Goal: Use online tool/utility: Utilize a website feature to perform a specific function

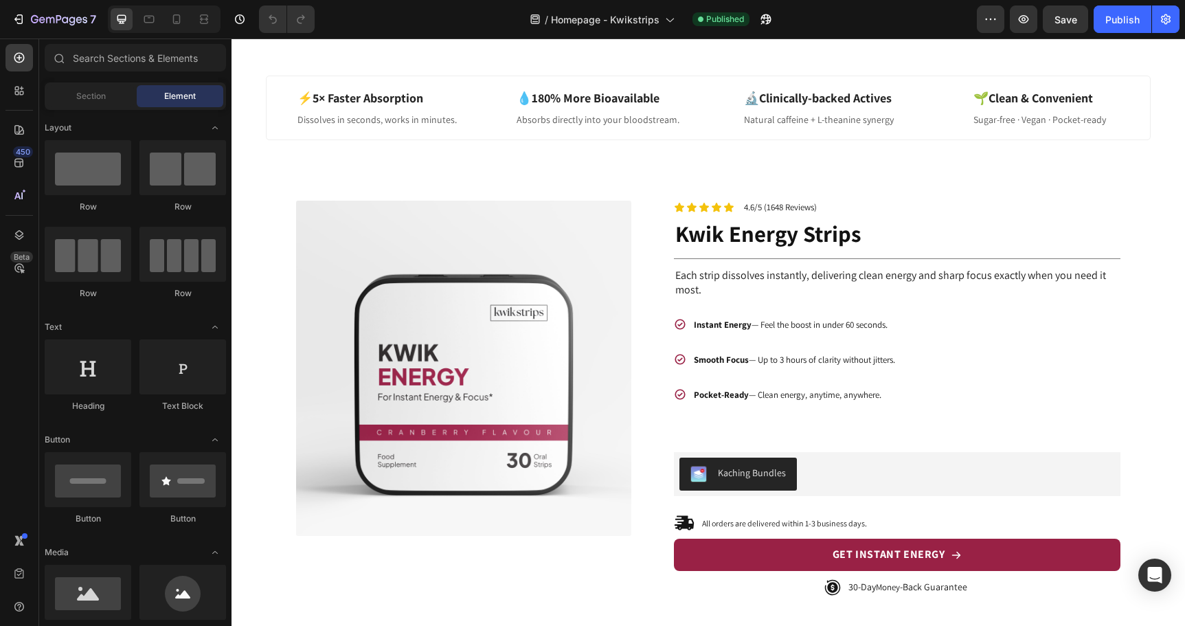
scroll to position [481, 0]
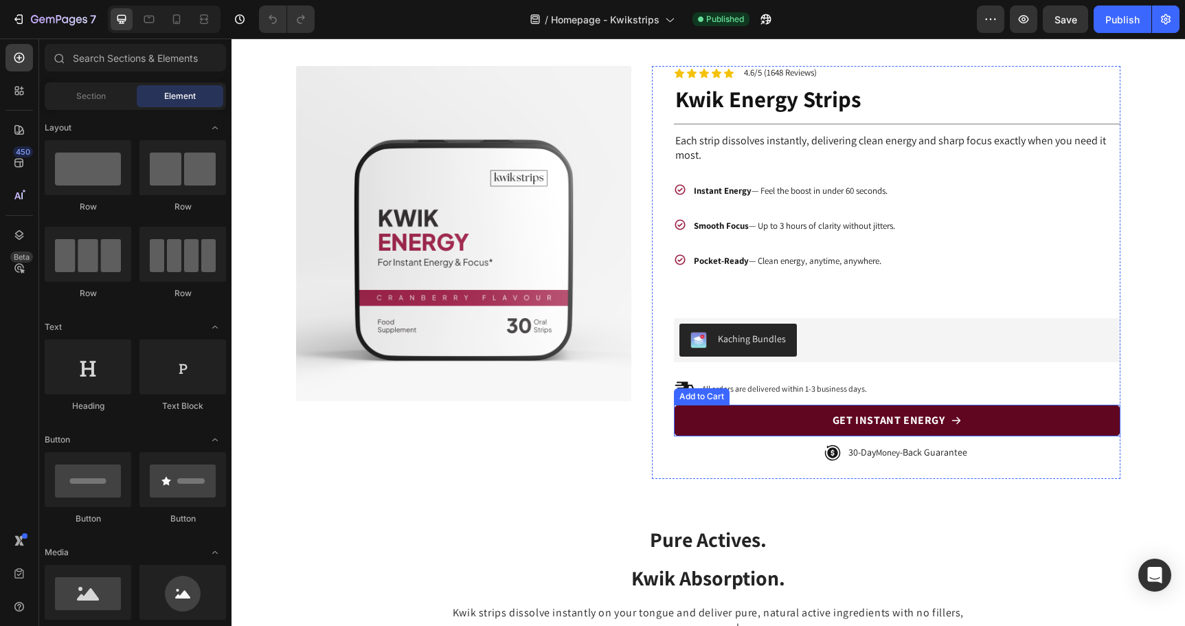
click at [701, 417] on button "GET INSTANT ENERGY" at bounding box center [897, 421] width 447 height 32
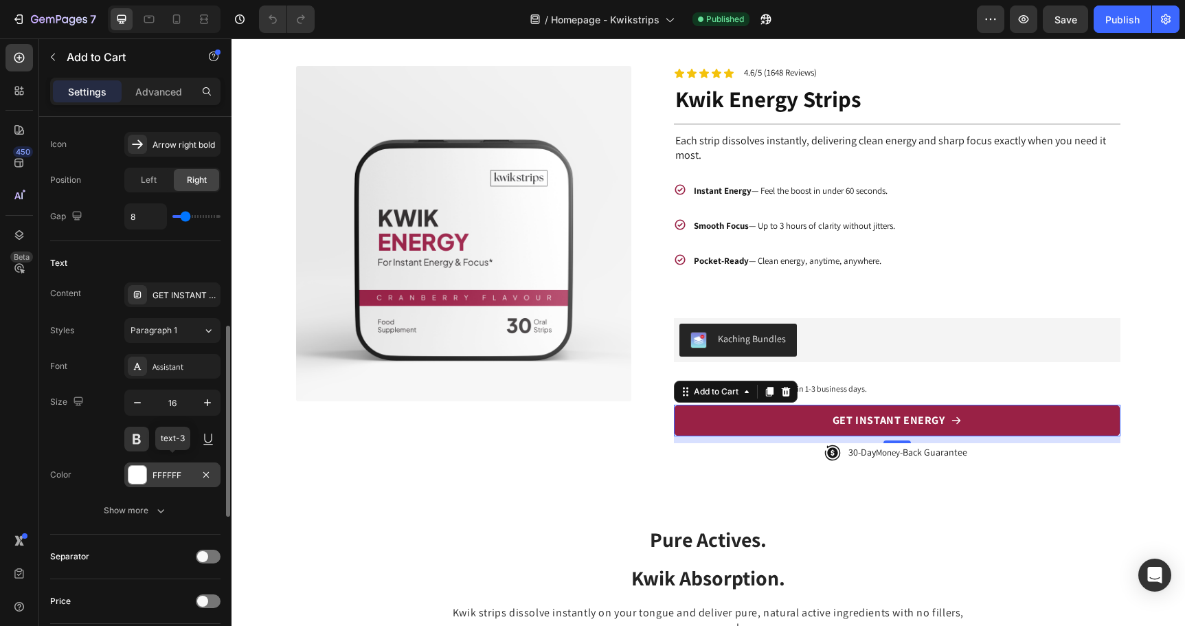
scroll to position [660, 0]
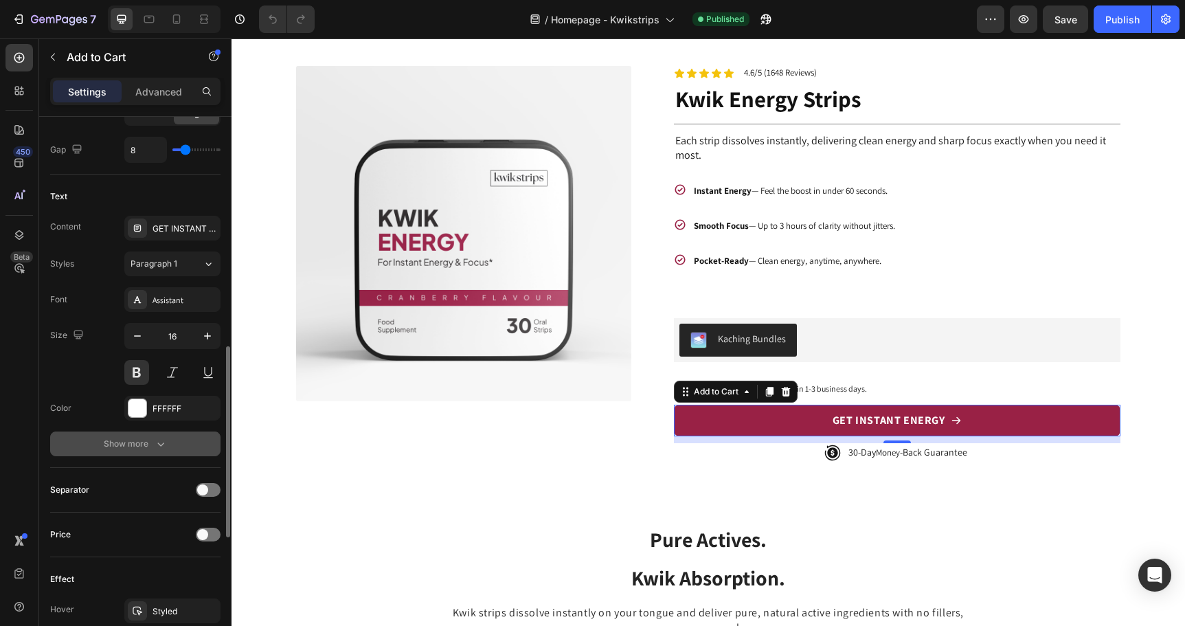
click at [146, 447] on button "Show more" at bounding box center [135, 443] width 170 height 25
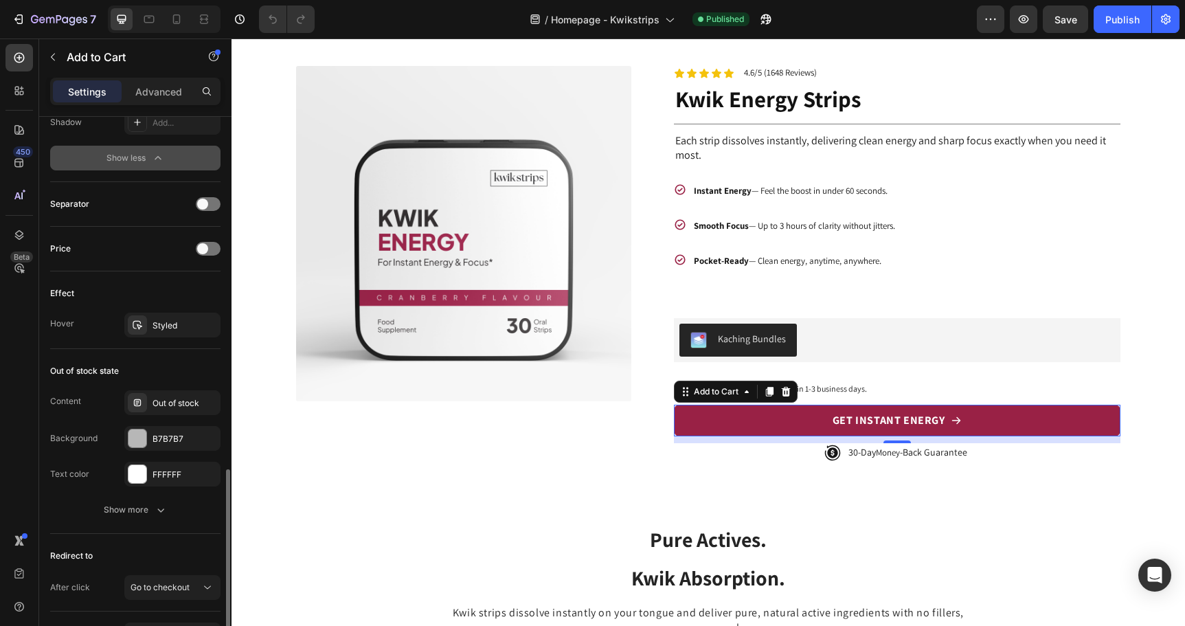
scroll to position [1150, 0]
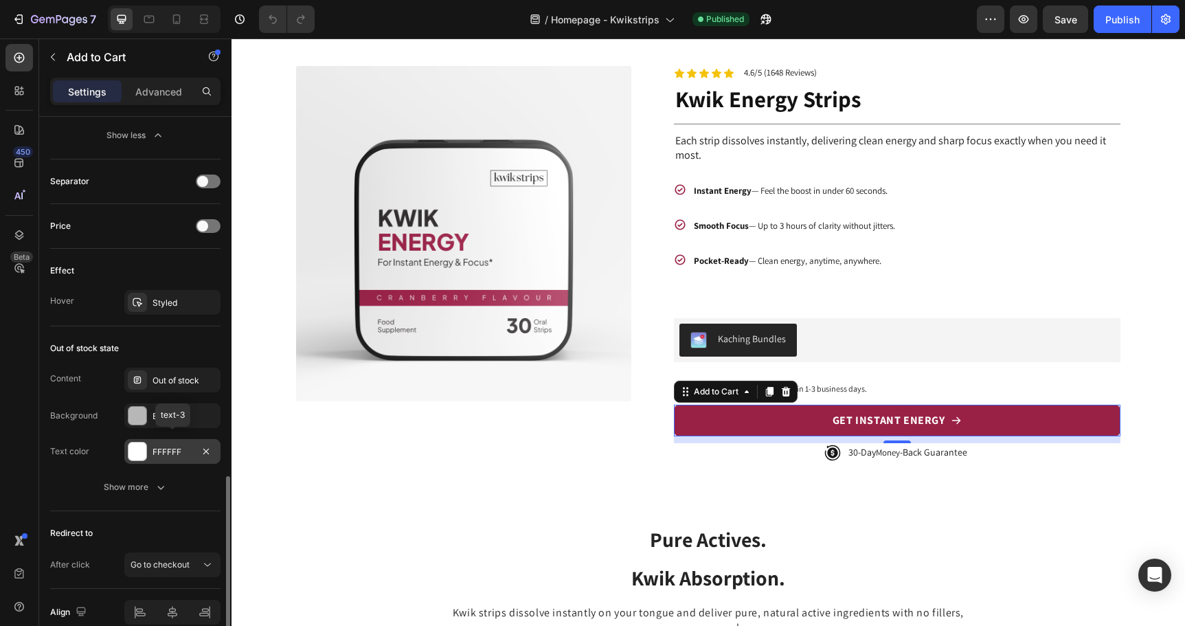
click at [139, 447] on div at bounding box center [137, 451] width 18 height 18
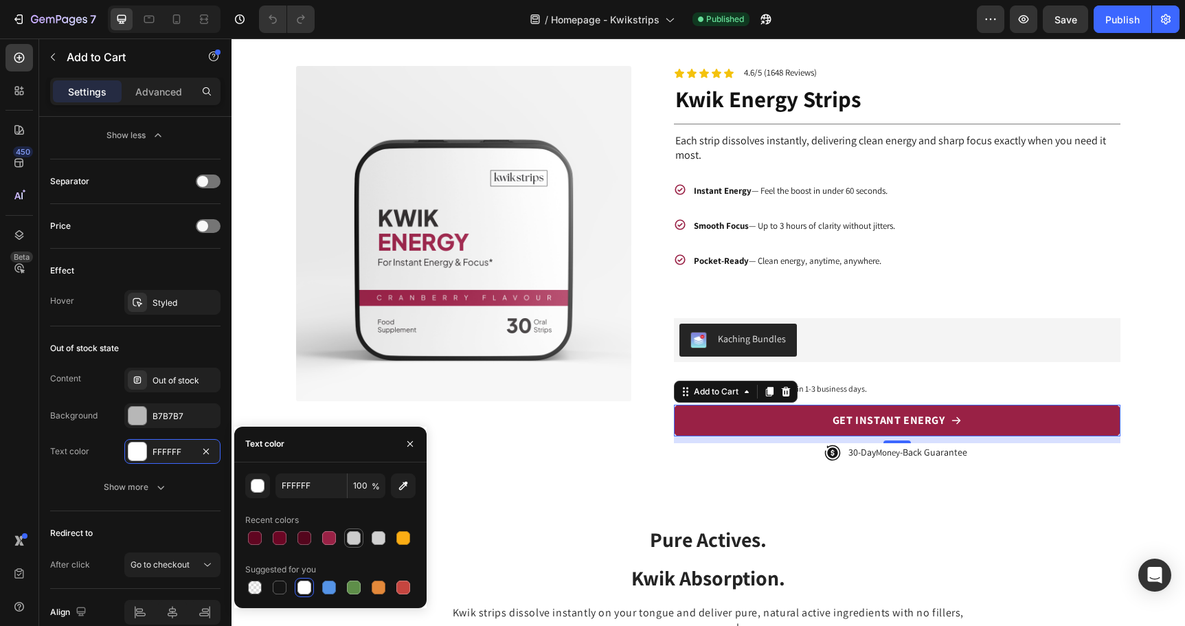
click at [352, 546] on div at bounding box center [353, 537] width 19 height 19
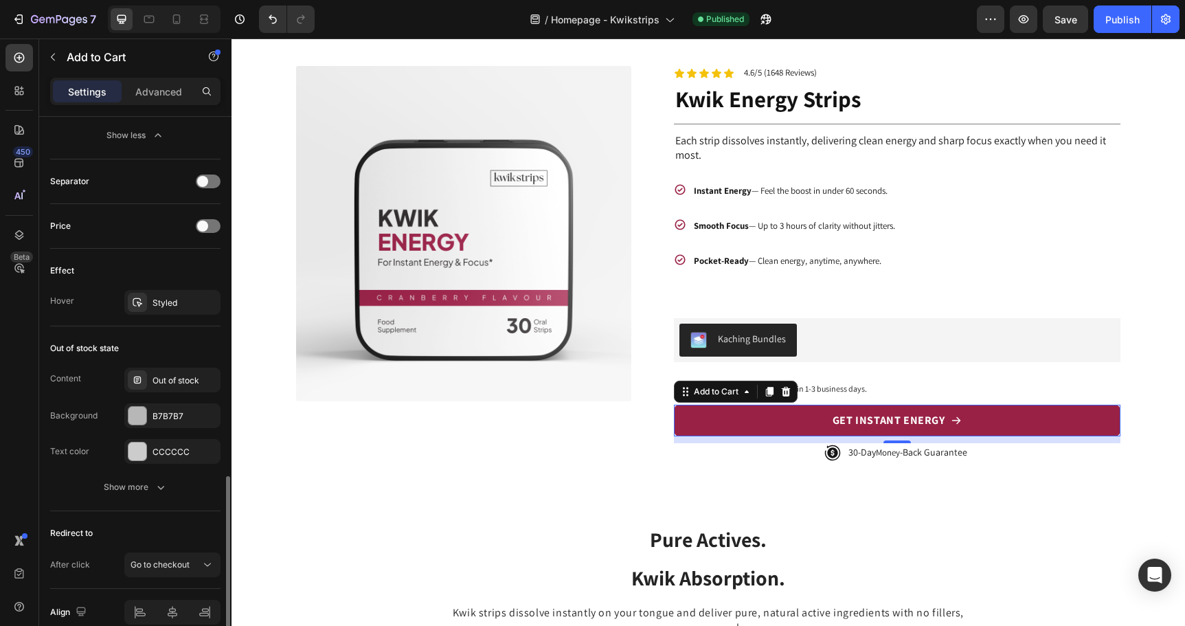
click at [82, 445] on div "Text color" at bounding box center [69, 451] width 39 height 12
click at [139, 451] on div at bounding box center [137, 451] width 18 height 18
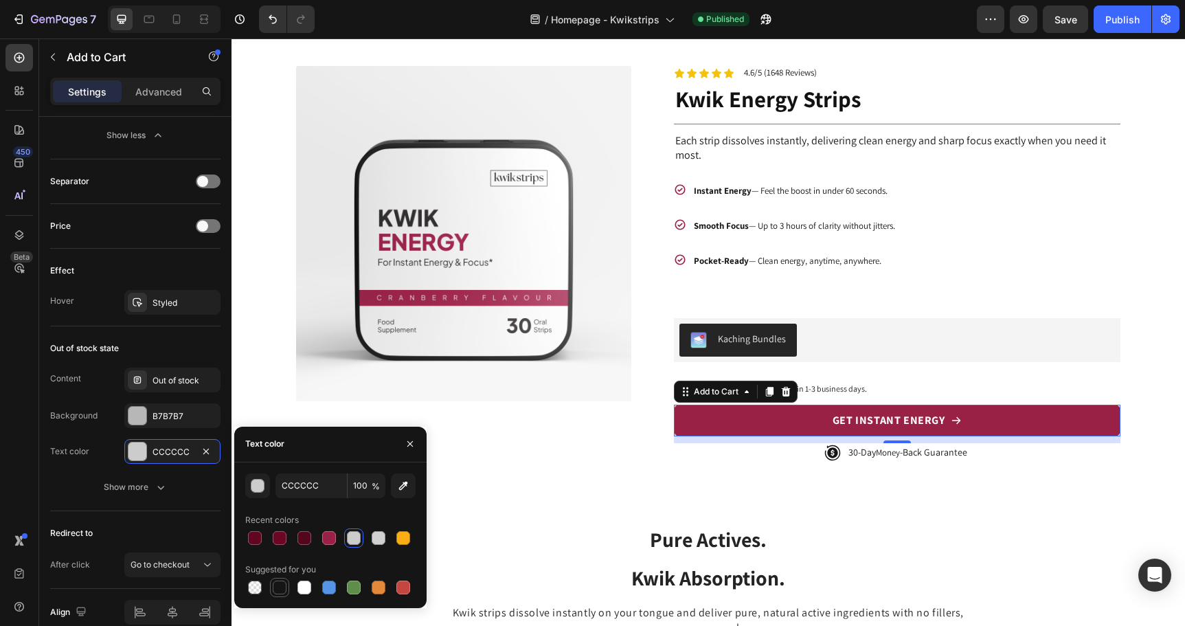
click at [282, 592] on div at bounding box center [280, 588] width 14 height 14
type input "151515"
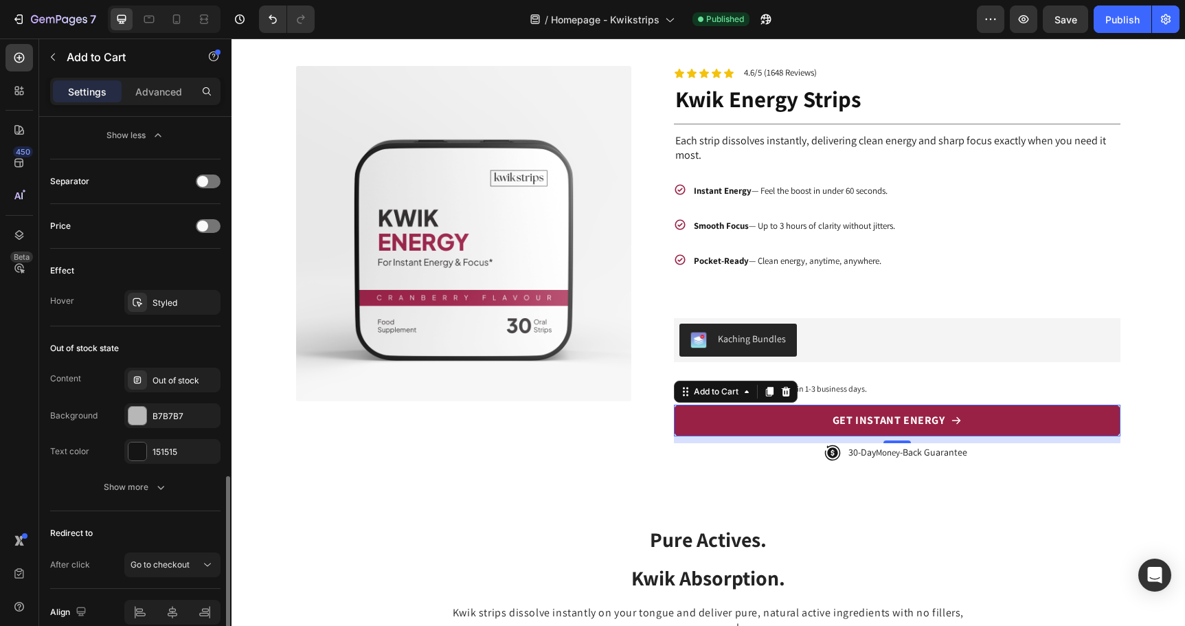
click at [86, 446] on div "Text color" at bounding box center [69, 451] width 39 height 12
click at [123, 492] on button "Show more" at bounding box center [135, 487] width 170 height 25
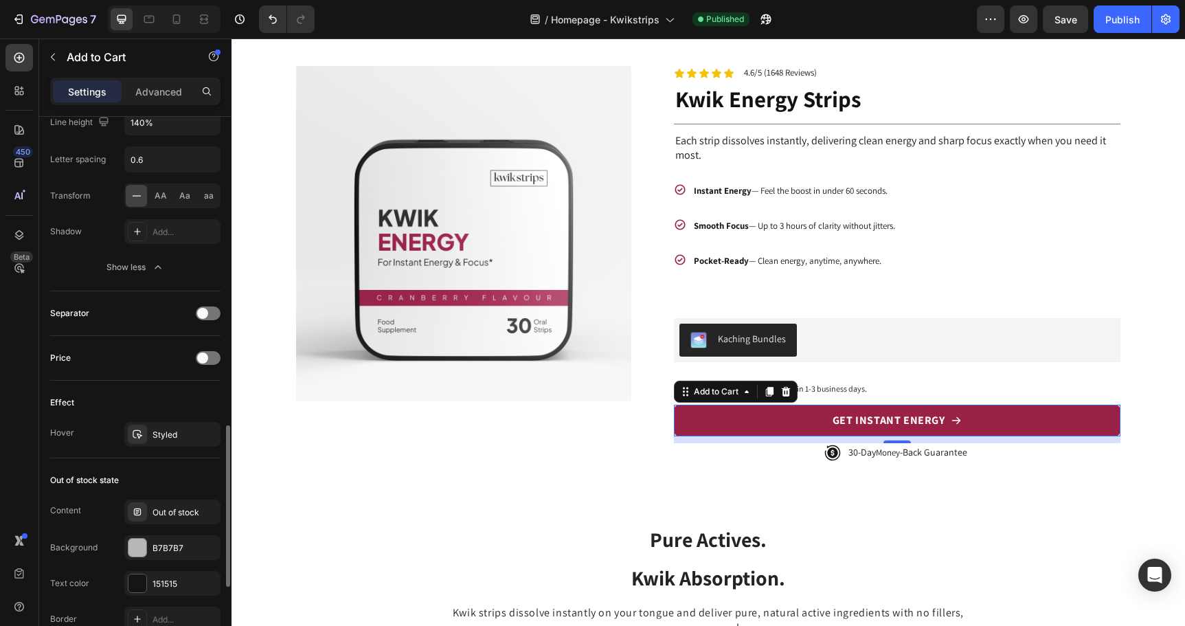
scroll to position [1012, 0]
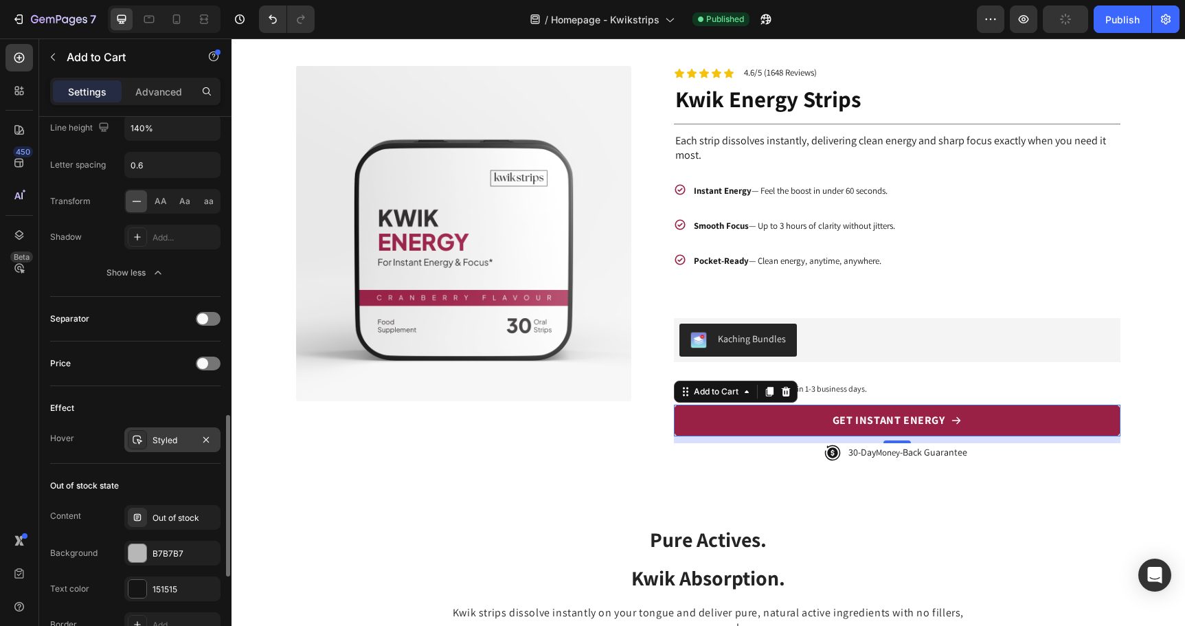
click at [168, 442] on div "Styled" at bounding box center [172, 439] width 96 height 25
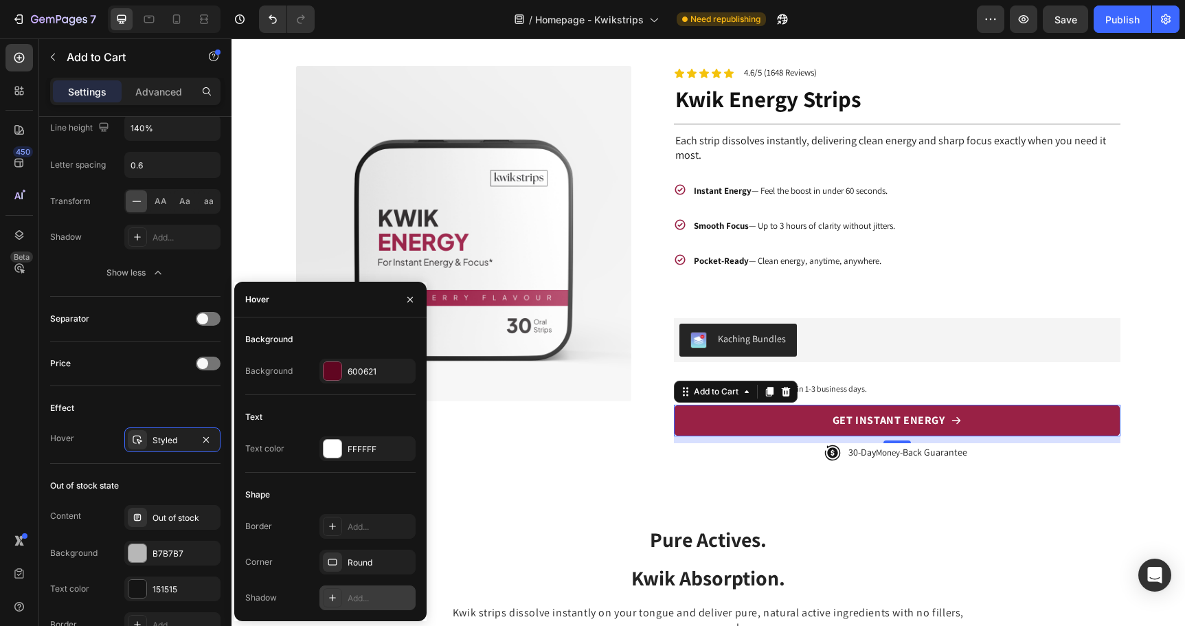
click at [330, 598] on icon at bounding box center [332, 597] width 11 height 11
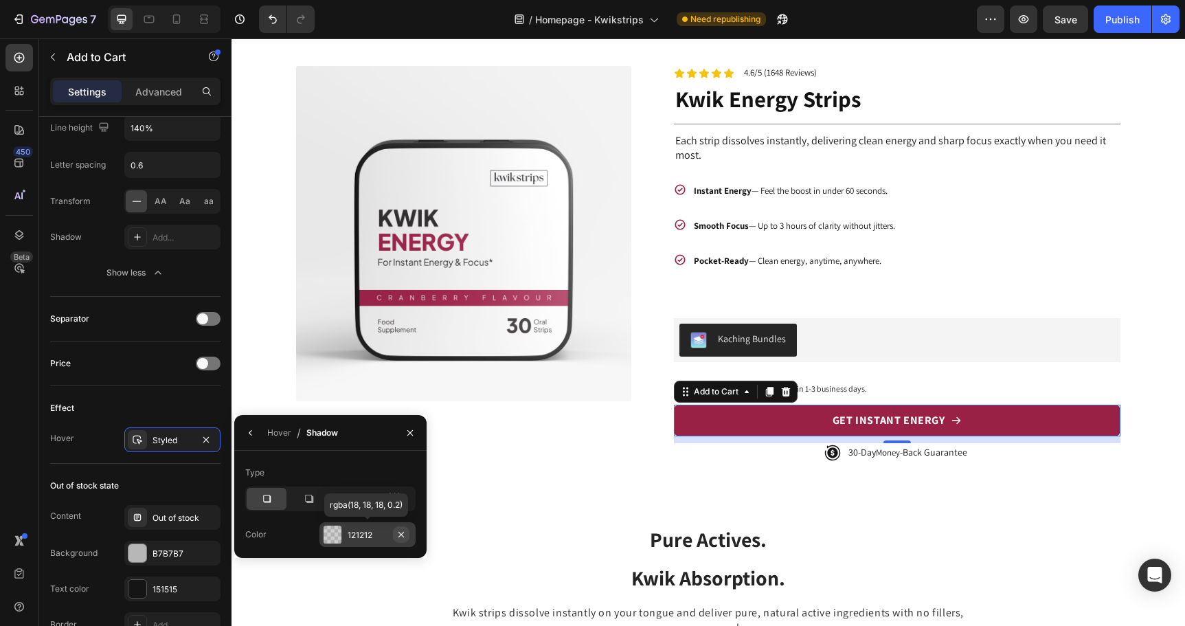
click at [403, 535] on icon "button" at bounding box center [401, 534] width 5 height 5
click at [251, 427] on button "button" at bounding box center [251, 433] width 22 height 22
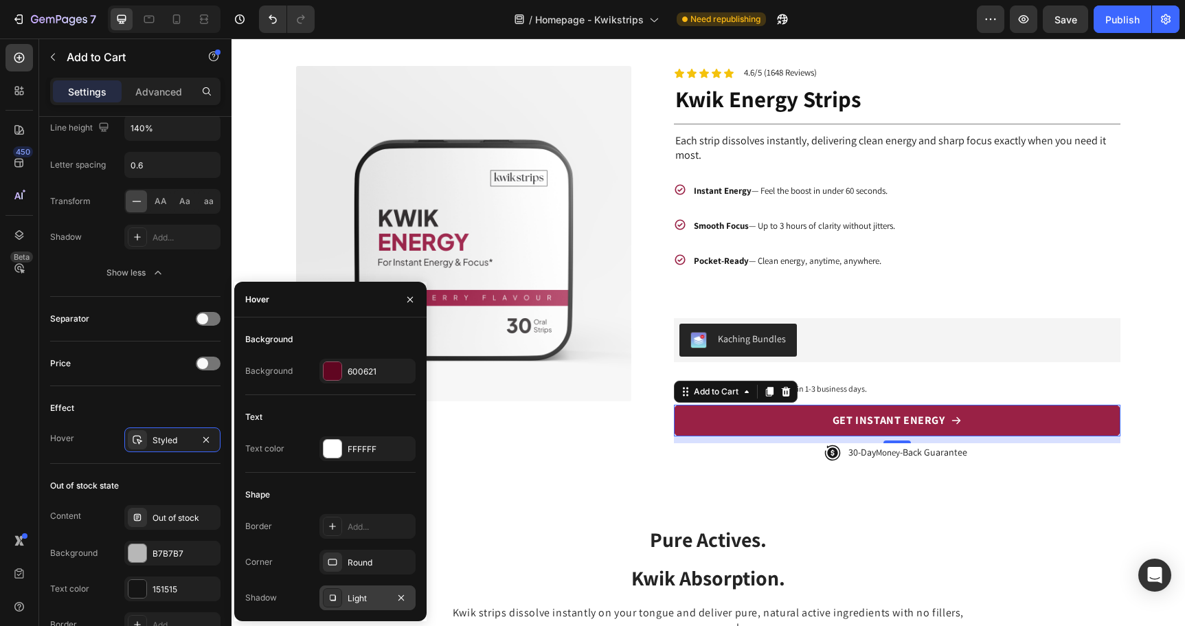
click at [357, 596] on div "Light" at bounding box center [368, 598] width 40 height 12
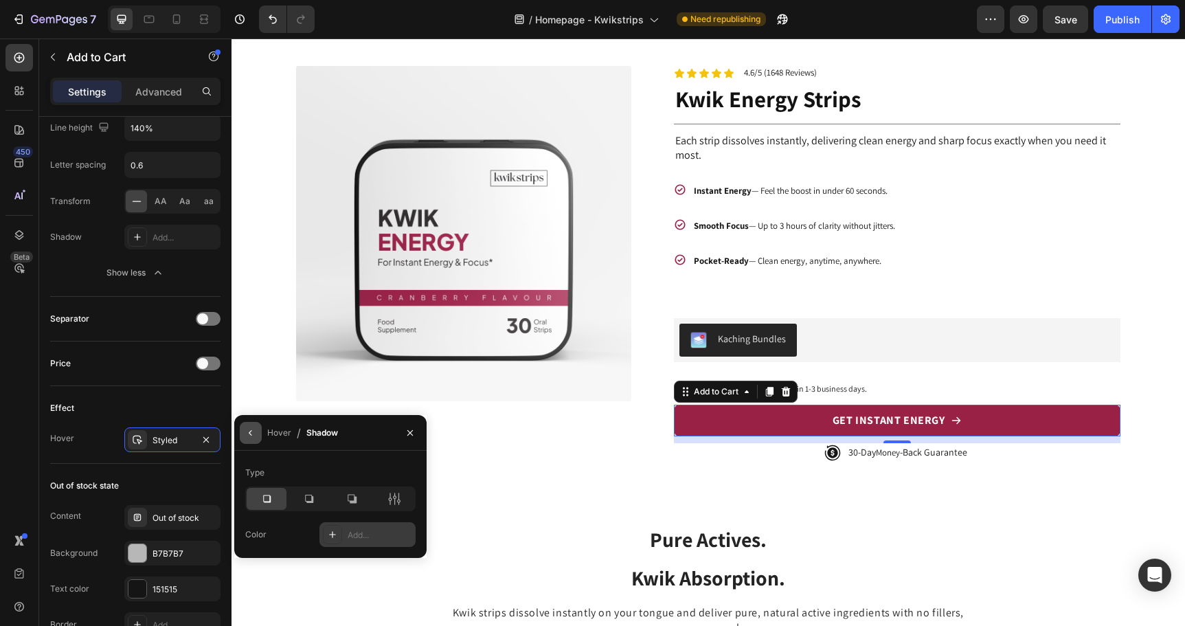
click at [256, 437] on button "button" at bounding box center [251, 433] width 22 height 22
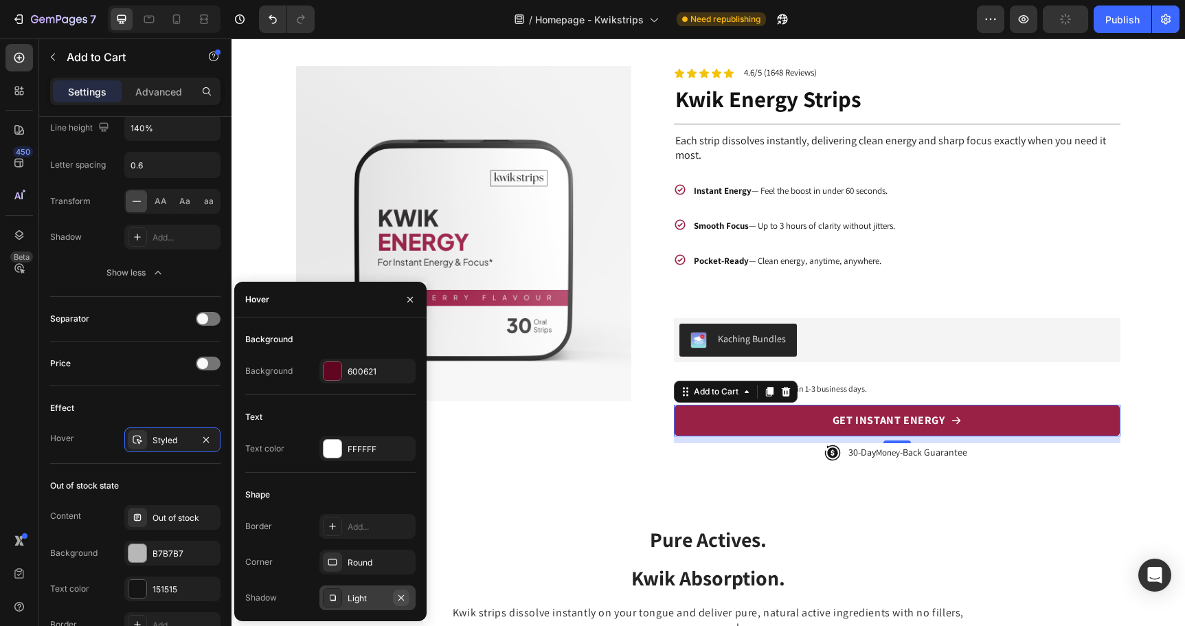
click at [402, 601] on icon "button" at bounding box center [401, 597] width 11 height 11
click at [404, 559] on icon "button" at bounding box center [401, 562] width 11 height 11
click at [359, 557] on div "Add..." at bounding box center [380, 563] width 65 height 12
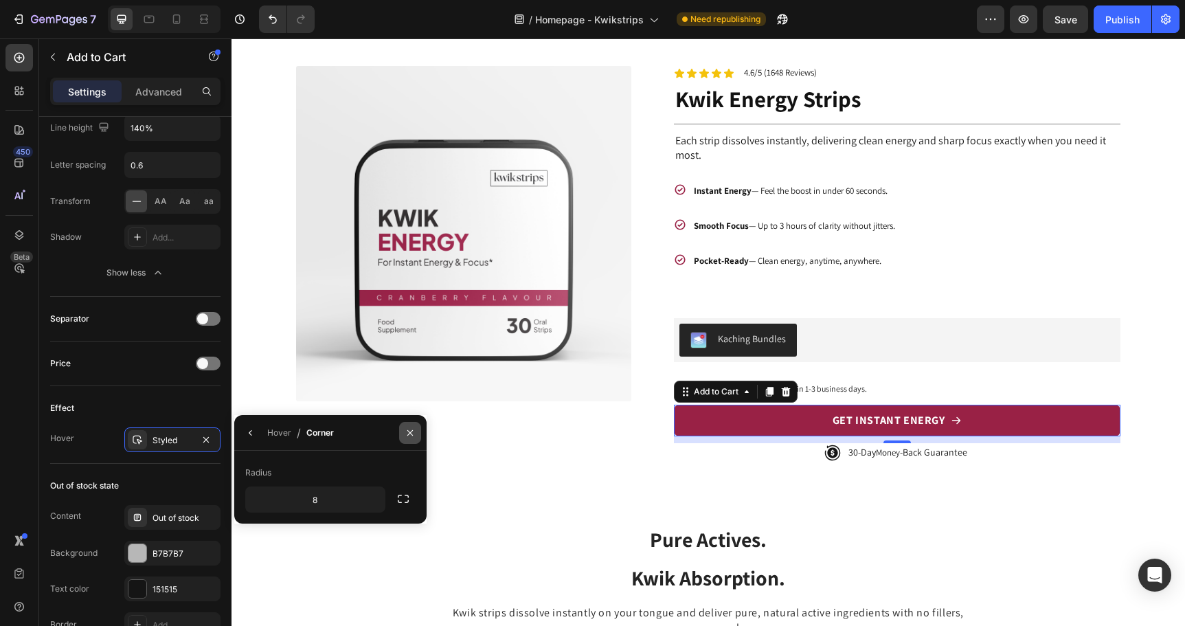
click at [410, 434] on icon "button" at bounding box center [410, 432] width 11 height 11
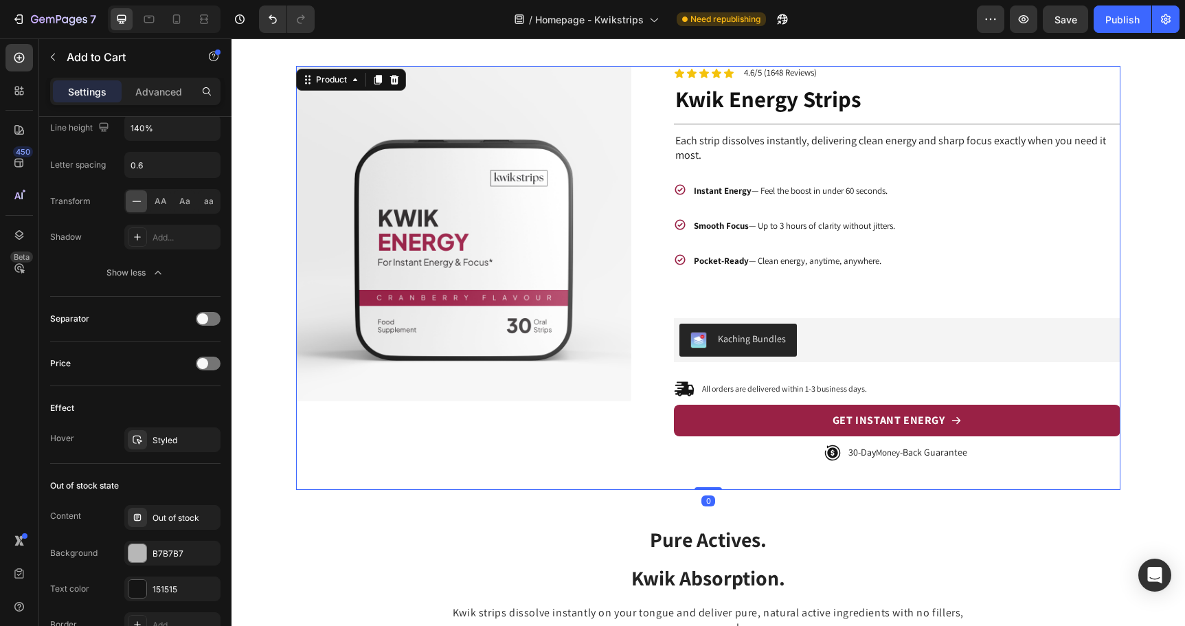
click at [442, 463] on div "Product Images" at bounding box center [463, 278] width 335 height 424
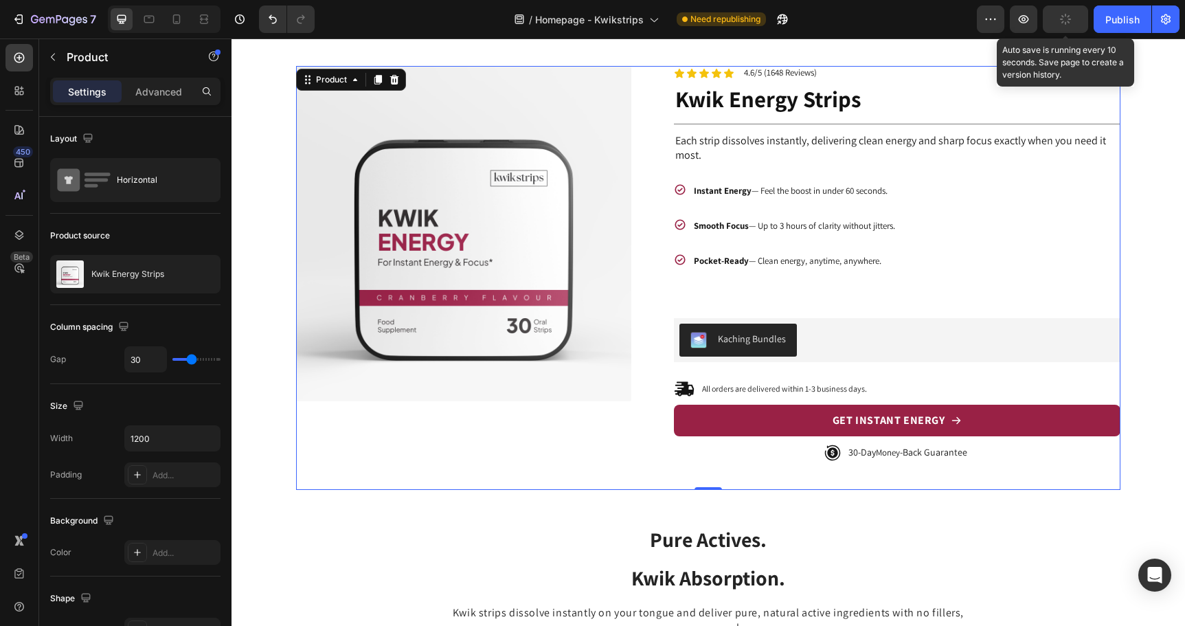
click at [1062, 14] on div "button" at bounding box center [1065, 19] width 11 height 11
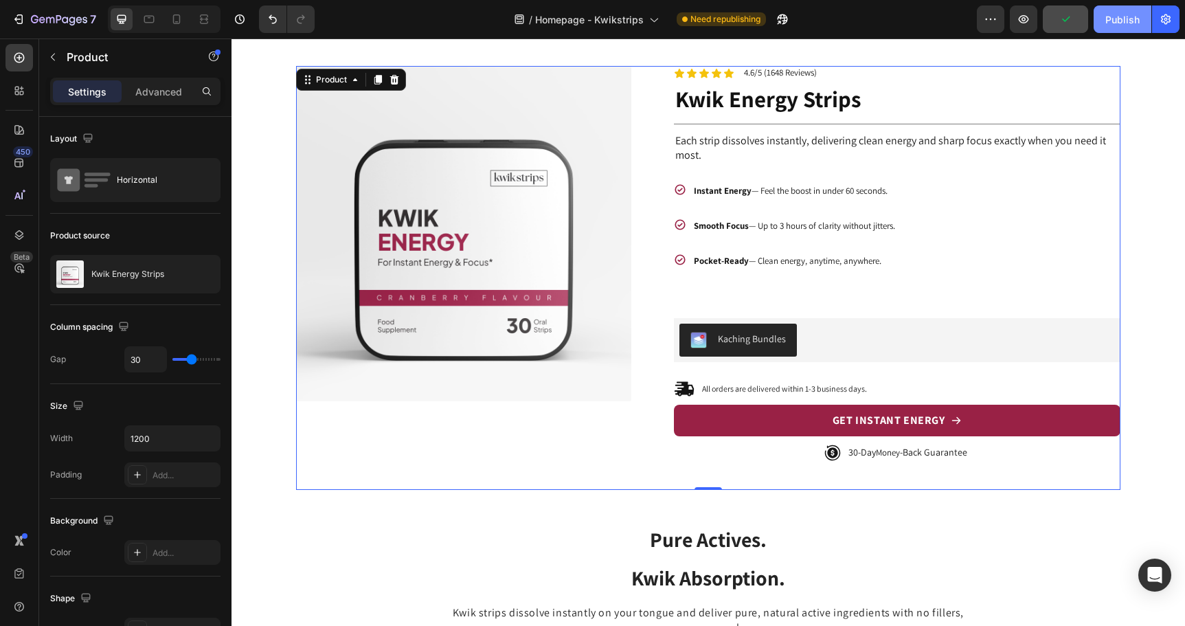
click at [1112, 29] on button "Publish" at bounding box center [1123, 18] width 58 height 27
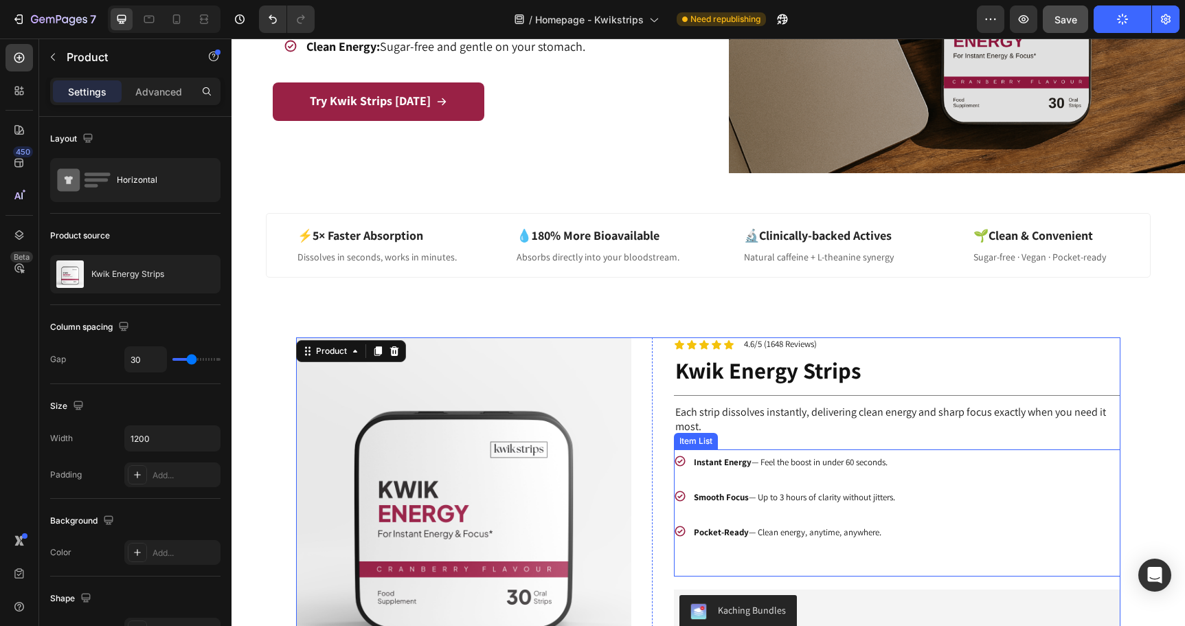
scroll to position [571, 0]
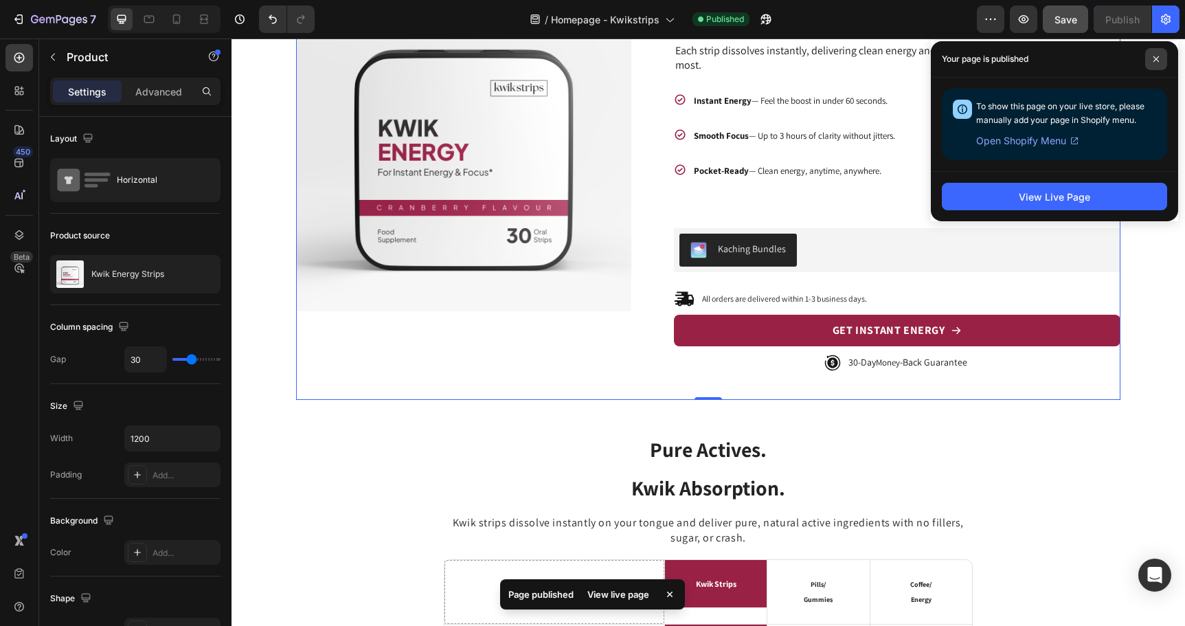
click at [1154, 63] on span at bounding box center [1156, 59] width 22 height 22
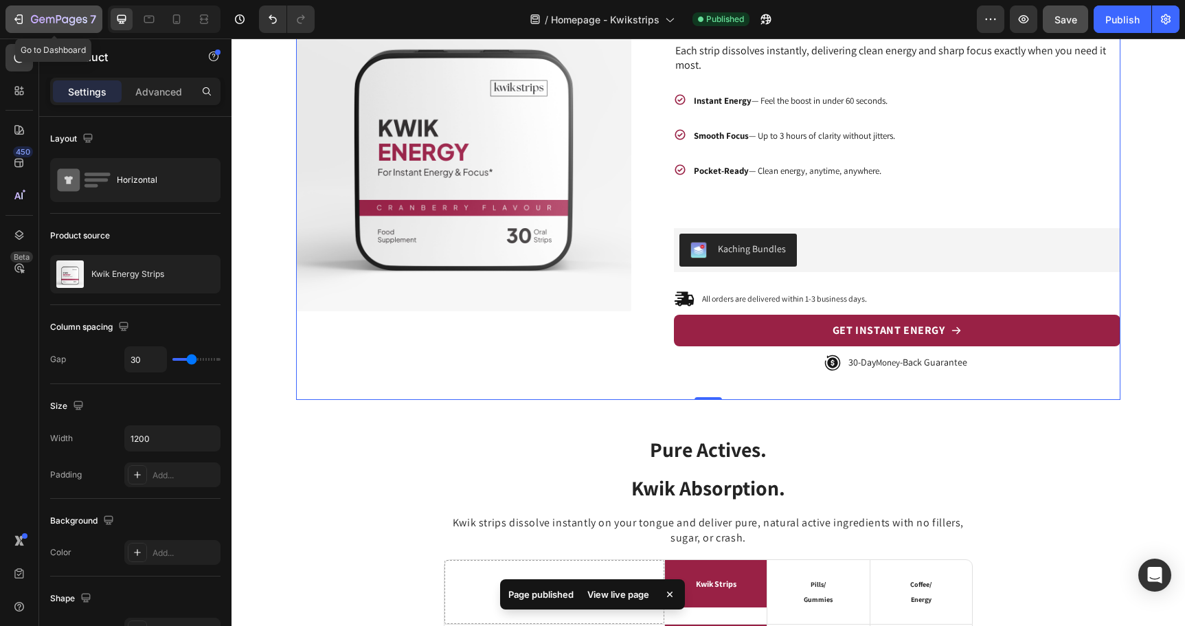
click at [19, 19] on icon "button" at bounding box center [17, 19] width 6 height 4
